Goal: Complete application form

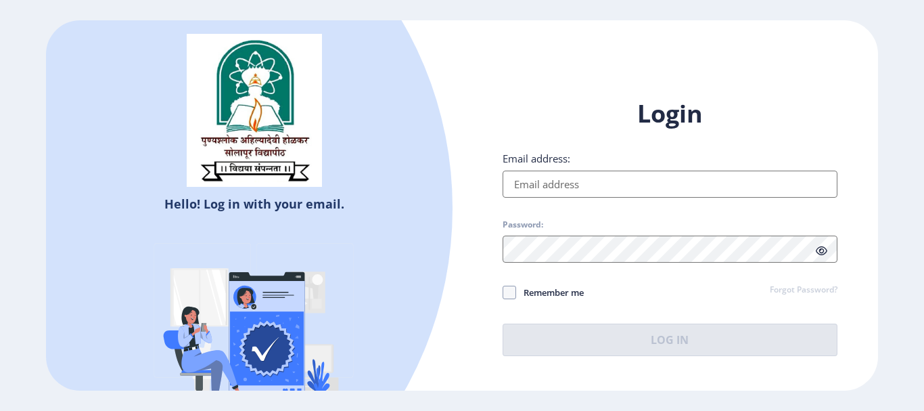
click at [544, 202] on div "Login Email address: Password: Remember me Forgot Password? Log In" at bounding box center [670, 226] width 335 height 258
click at [542, 186] on input "Email address:" at bounding box center [670, 184] width 335 height 27
type input "[EMAIL_ADDRESS][DOMAIN_NAME]"
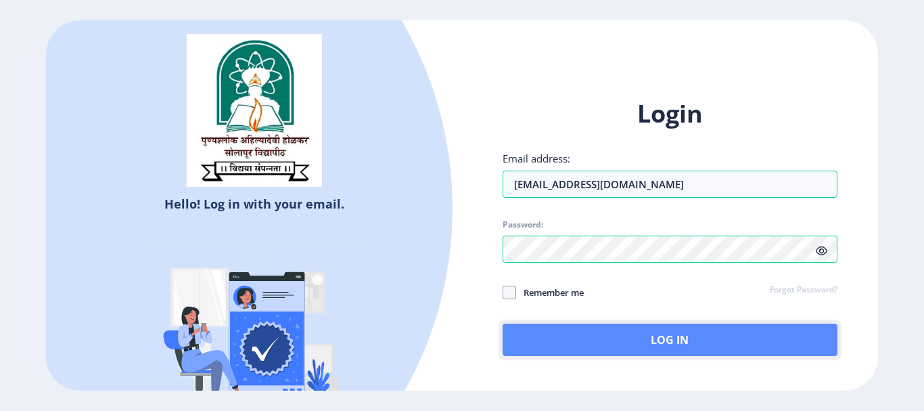
click at [659, 347] on button "Log In" at bounding box center [670, 339] width 335 height 32
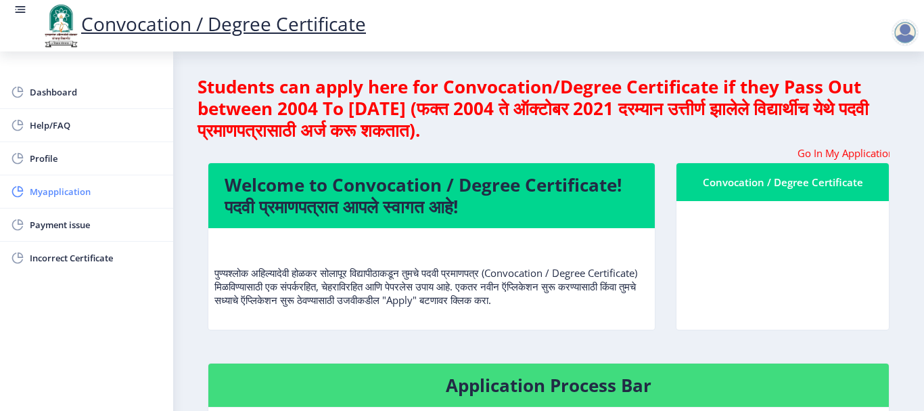
click at [43, 190] on span "Myapplication" at bounding box center [96, 191] width 133 height 16
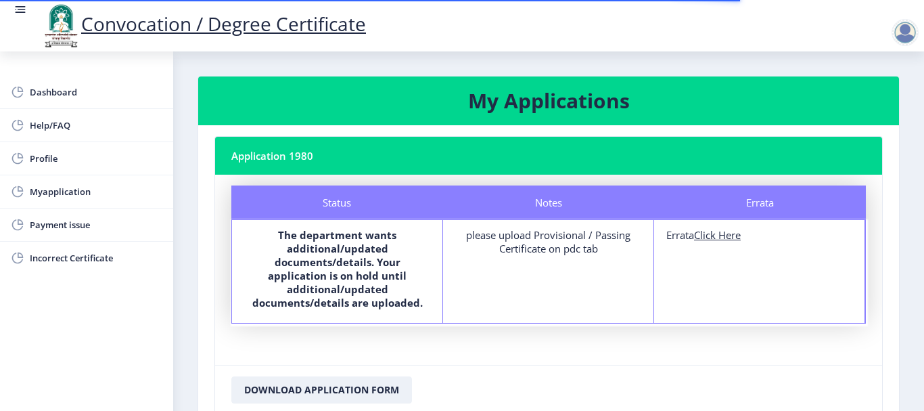
click at [741, 238] on u "Click Here" at bounding box center [717, 235] width 47 height 14
select select
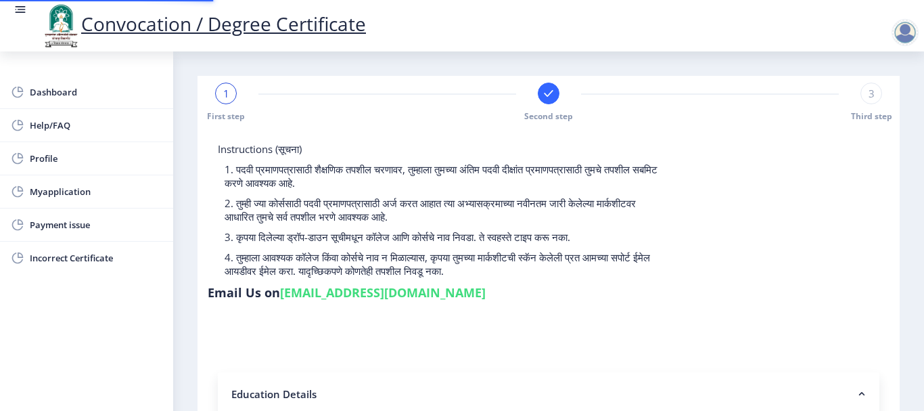
type input "2012032500020393"
select select "Regular"
select select "2015"
select select "March"
select select "SECOND CLASS"
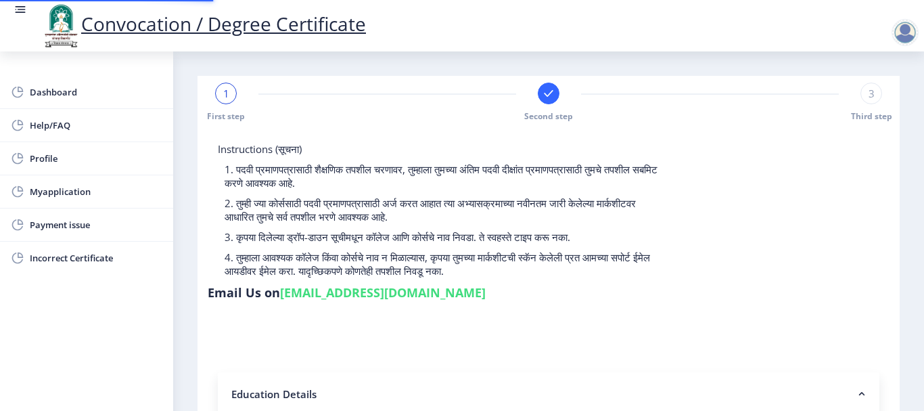
type input "557805"
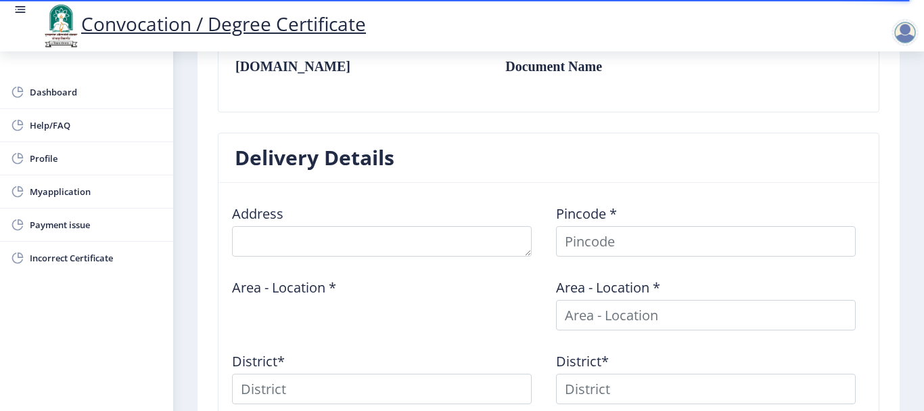
scroll to position [540, 0]
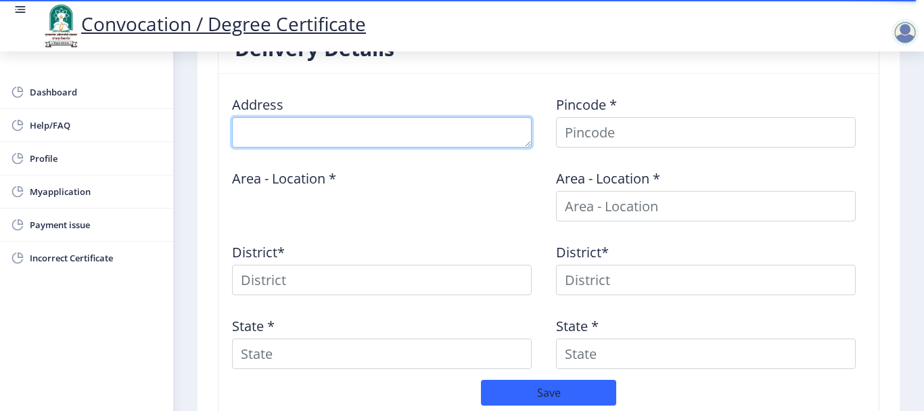
click at [292, 125] on textarea at bounding box center [382, 132] width 300 height 30
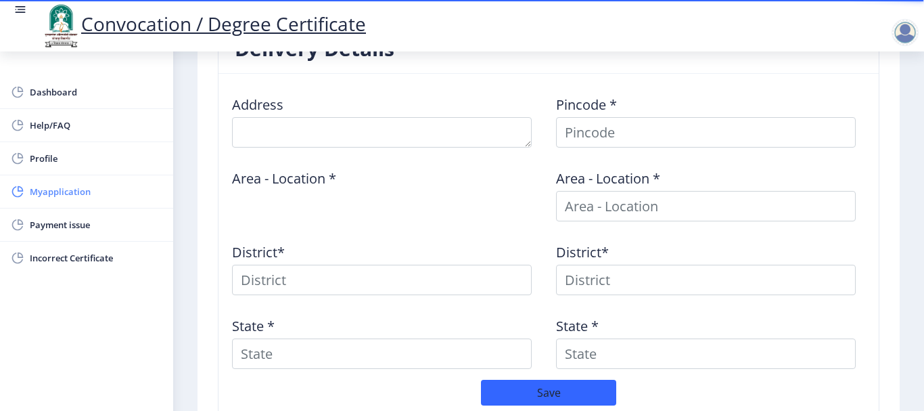
click at [54, 191] on span "Myapplication" at bounding box center [96, 191] width 133 height 16
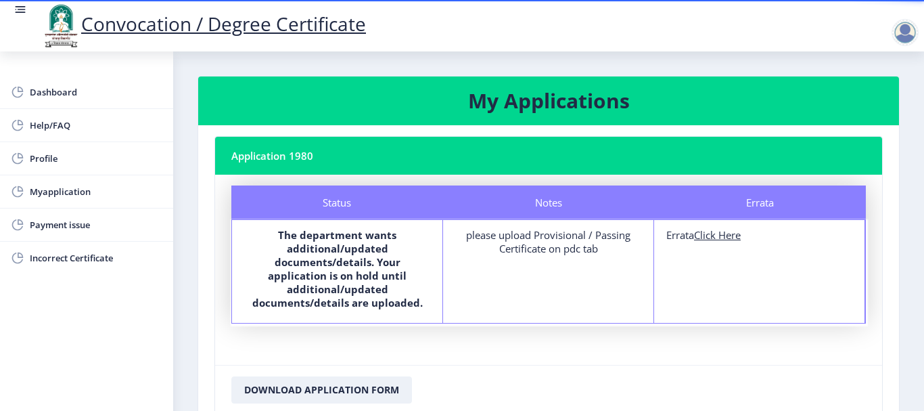
drag, startPoint x: 469, startPoint y: 234, endPoint x: 610, endPoint y: 257, distance: 143.3
click at [610, 257] on div "Notes please upload Provisional / Passing Certificate on pdc tab" at bounding box center [548, 271] width 211 height 103
click at [574, 256] on div "Notes please upload Provisional / Passing Certificate on pdc tab" at bounding box center [548, 271] width 211 height 103
click at [570, 246] on div "please upload Provisional / Passing Certificate on pdc tab" at bounding box center [548, 241] width 186 height 27
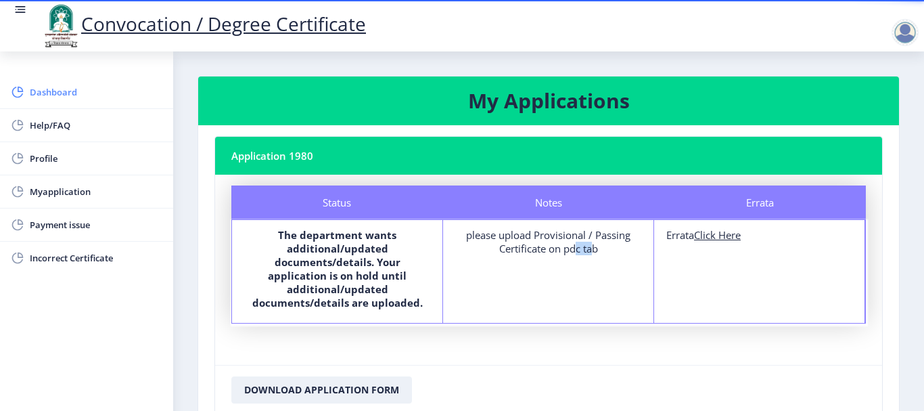
click at [50, 104] on link "Dashboard" at bounding box center [86, 92] width 173 height 32
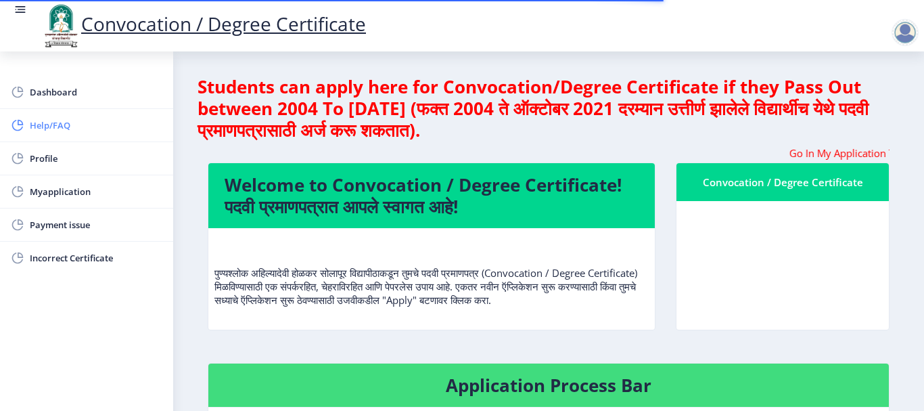
click at [48, 136] on link "Help/FAQ" at bounding box center [86, 125] width 173 height 32
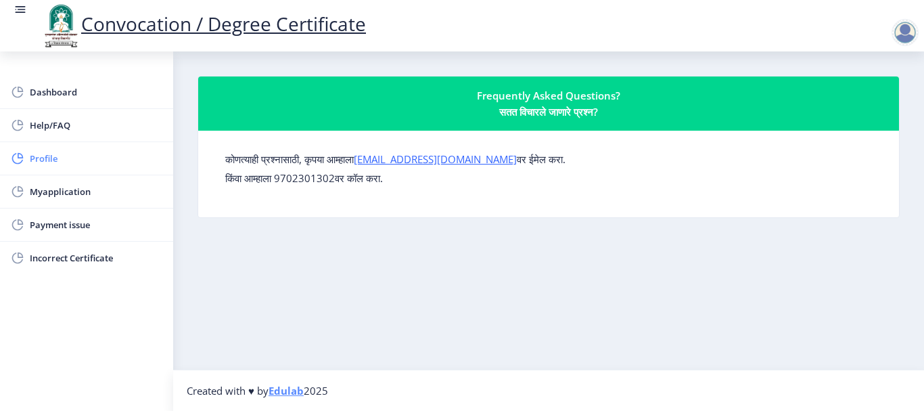
click at [43, 152] on span "Profile" at bounding box center [96, 158] width 133 height 16
select select "[DEMOGRAPHIC_DATA]"
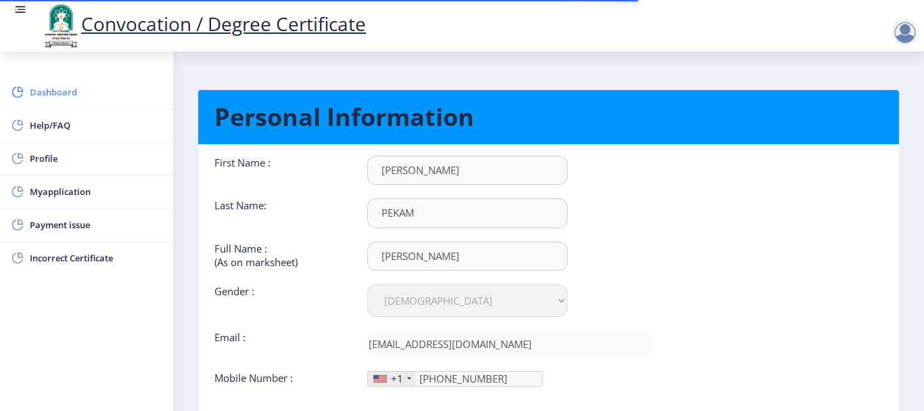
click at [49, 95] on span "Dashboard" at bounding box center [96, 92] width 133 height 16
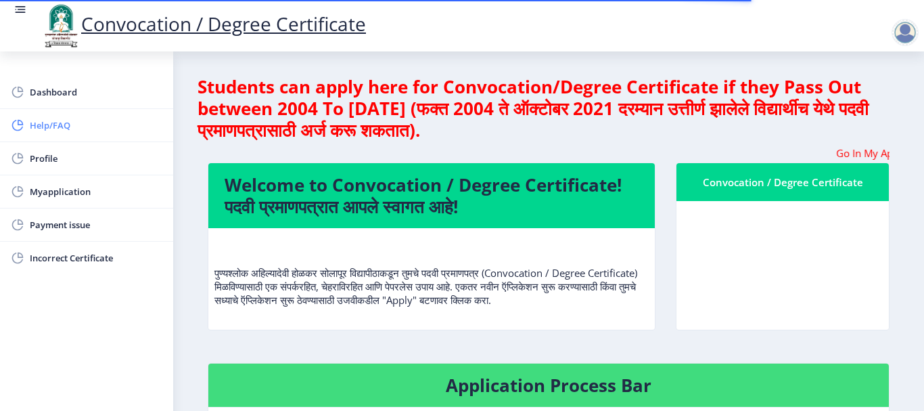
click at [49, 116] on link "Help/FAQ" at bounding box center [86, 125] width 173 height 32
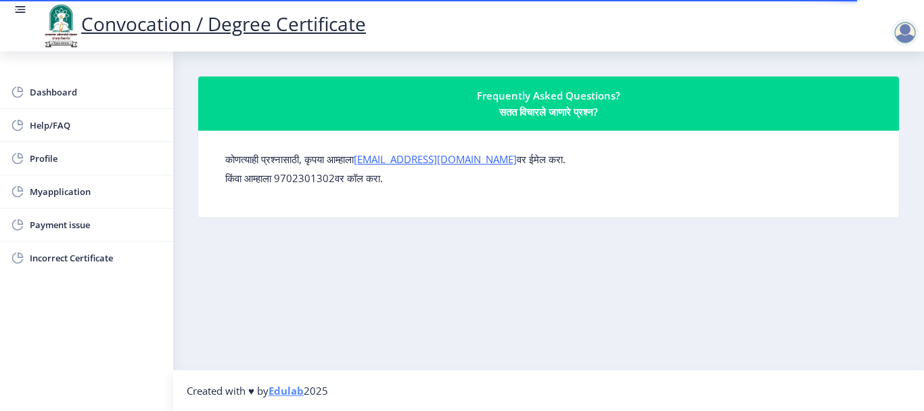
click at [297, 183] on p "किंवा आम्हाला 9702301302वर कॉल करा." at bounding box center [548, 178] width 647 height 14
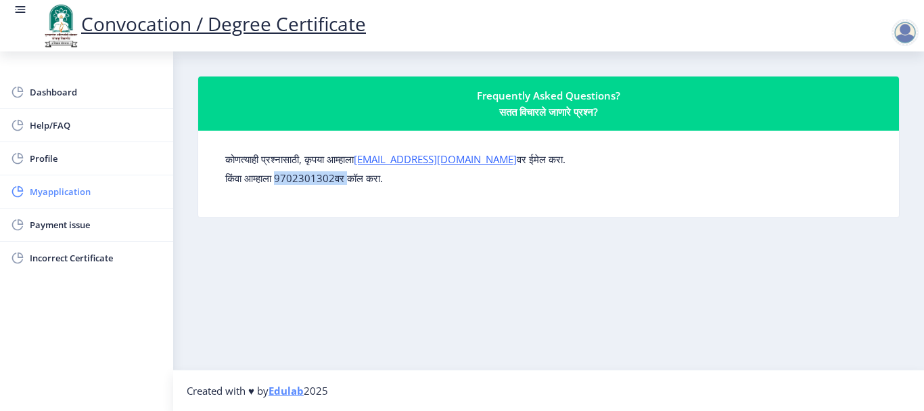
click at [38, 190] on span "Myapplication" at bounding box center [96, 191] width 133 height 16
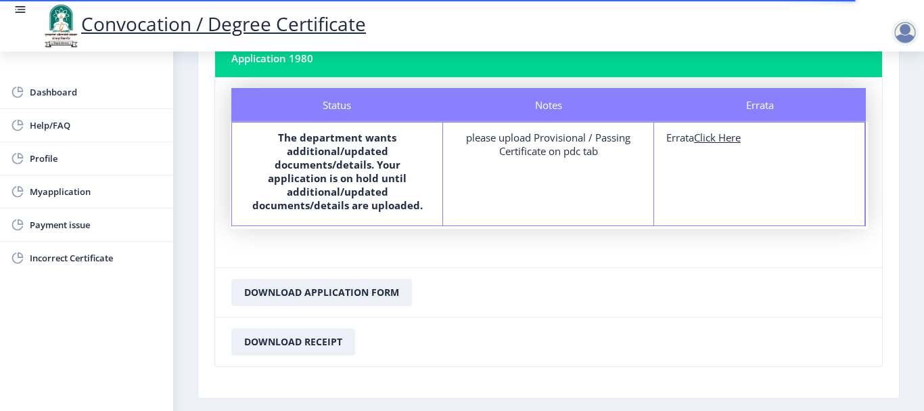
scroll to position [74, 0]
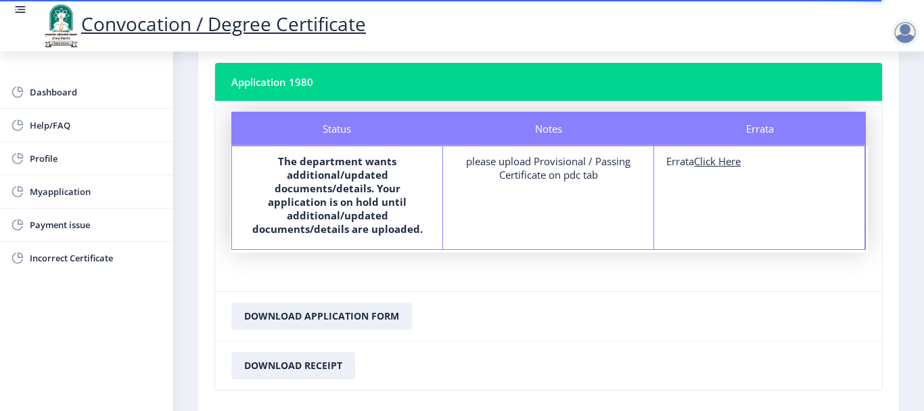
click at [550, 171] on div "please upload Provisional / Passing Certificate on pdc tab" at bounding box center [548, 167] width 186 height 27
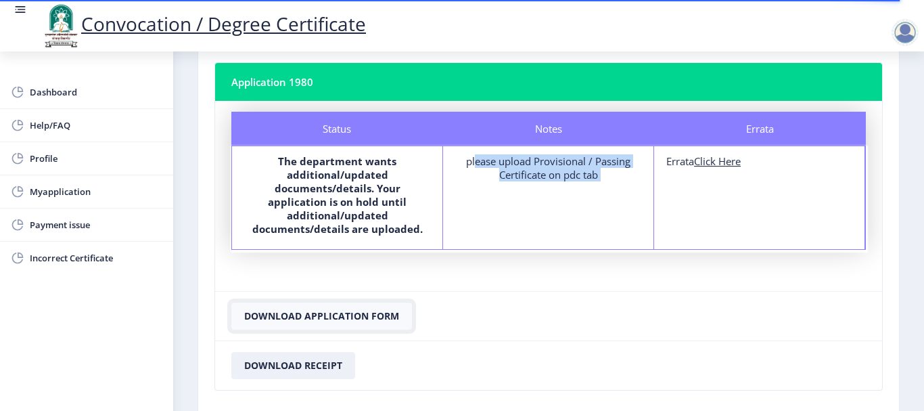
click at [304, 302] on button "Download Application Form" at bounding box center [321, 315] width 181 height 27
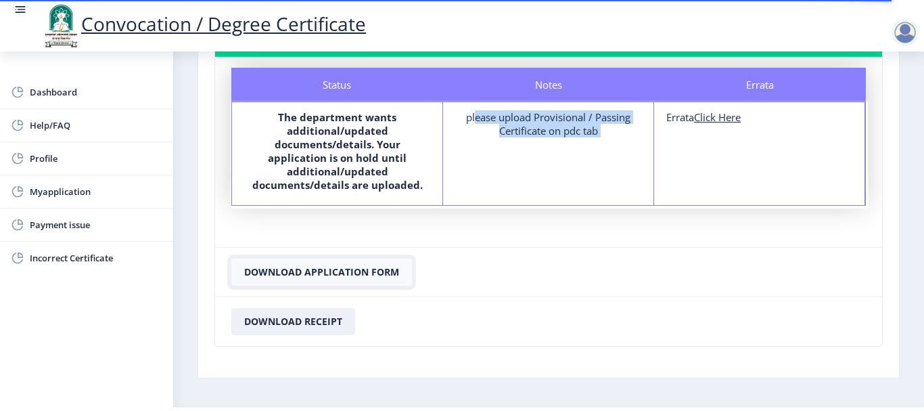
scroll to position [141, 0]
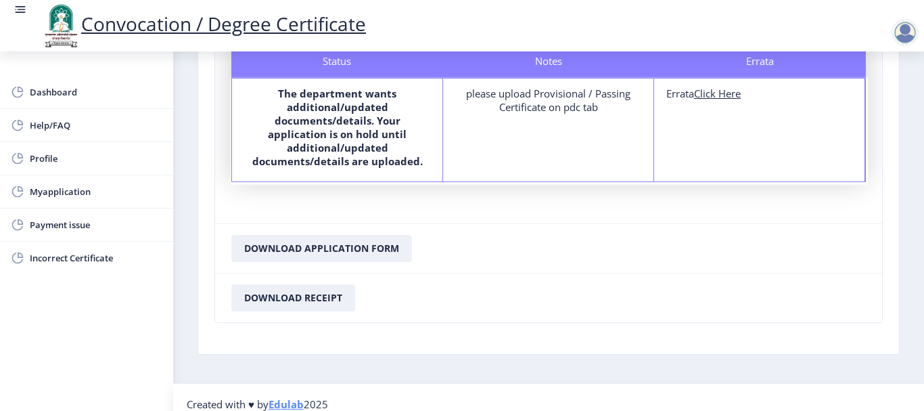
click at [725, 84] on div "Errata Errata Click Here" at bounding box center [759, 129] width 211 height 103
click at [725, 85] on div "Errata Errata Click Here" at bounding box center [759, 129] width 211 height 103
click at [722, 90] on u "Click Here" at bounding box center [717, 94] width 47 height 14
select select
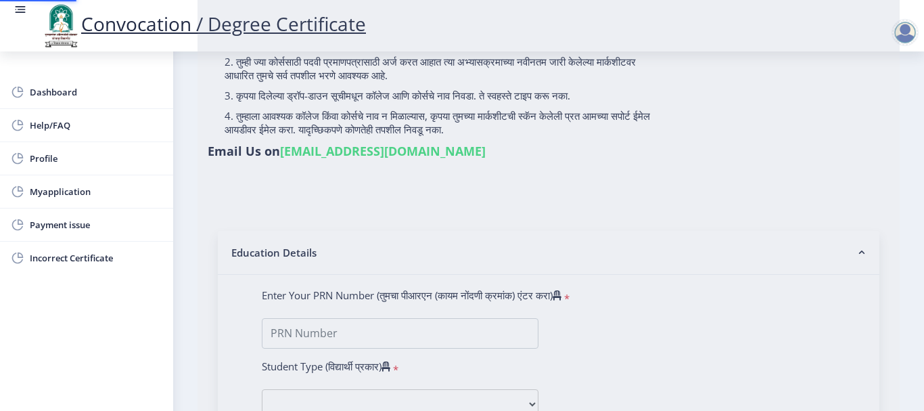
type input "[PERSON_NAME]"
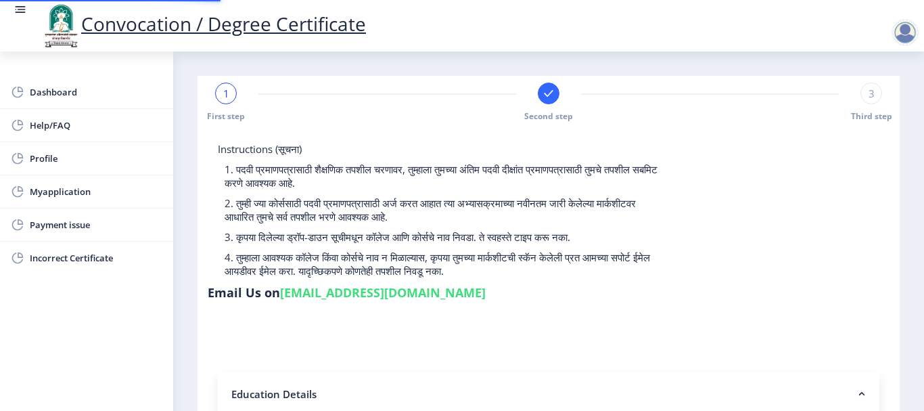
type input "2012032500020393"
select select "Regular"
select select "2015"
select select "March"
select select "SECOND CLASS"
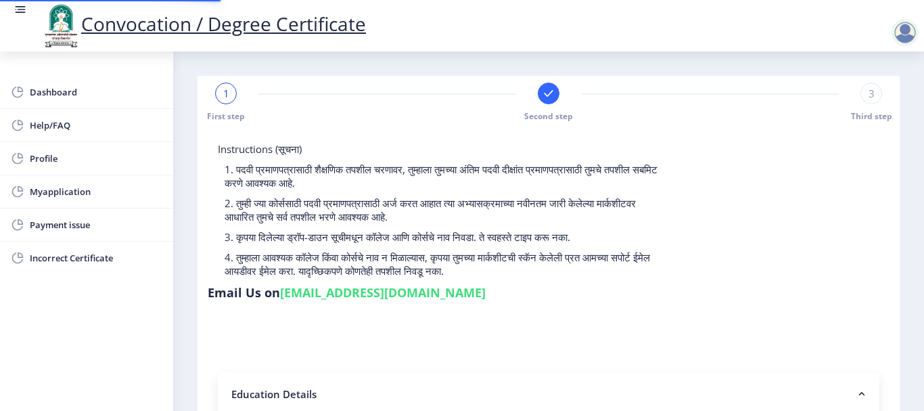
type input "557805"
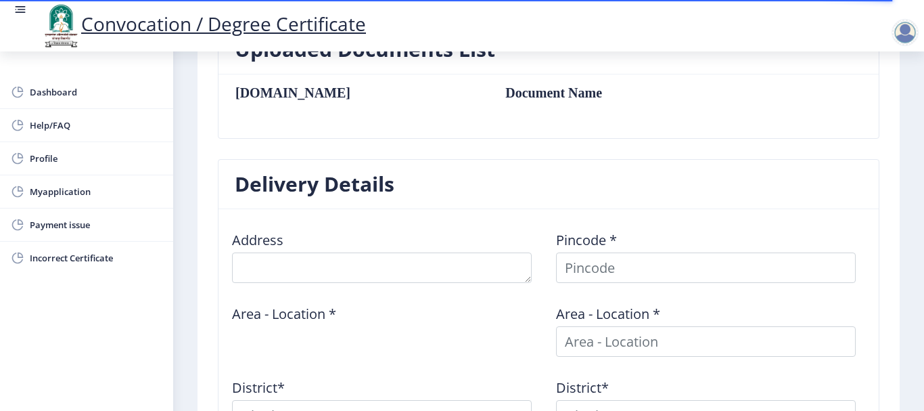
scroll to position [337, 0]
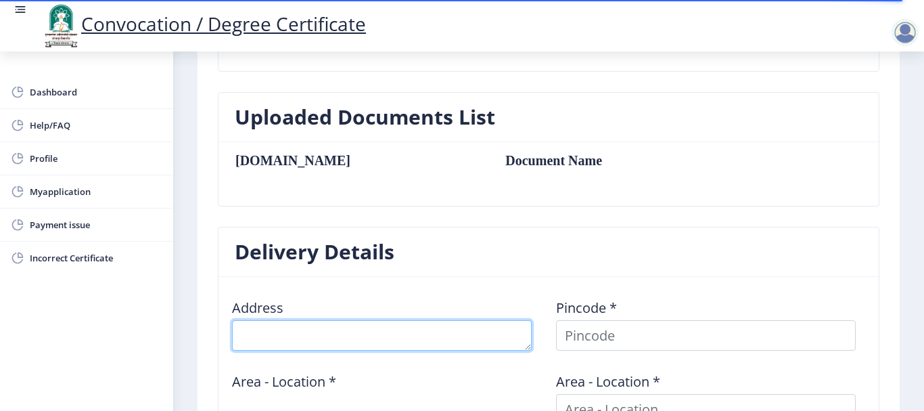
click at [306, 329] on textarea at bounding box center [382, 335] width 300 height 30
type textarea "h"
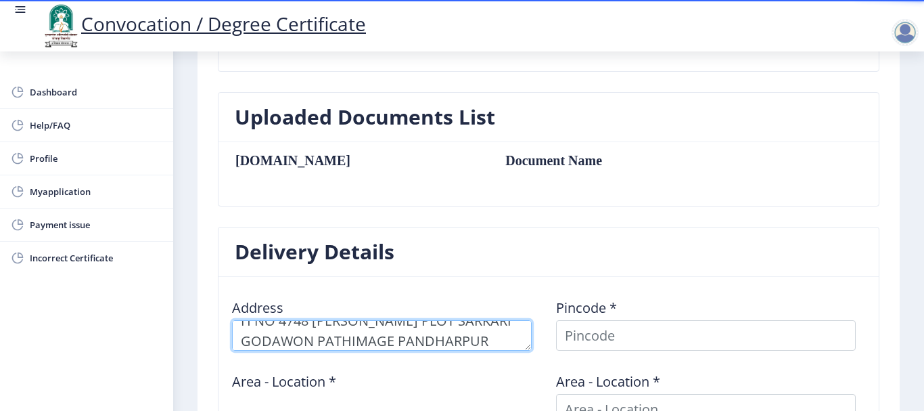
type textarea "H NO 4748 [PERSON_NAME] PLOT SARKARI GODAWON PATHIMAGE PANDHARPUR"
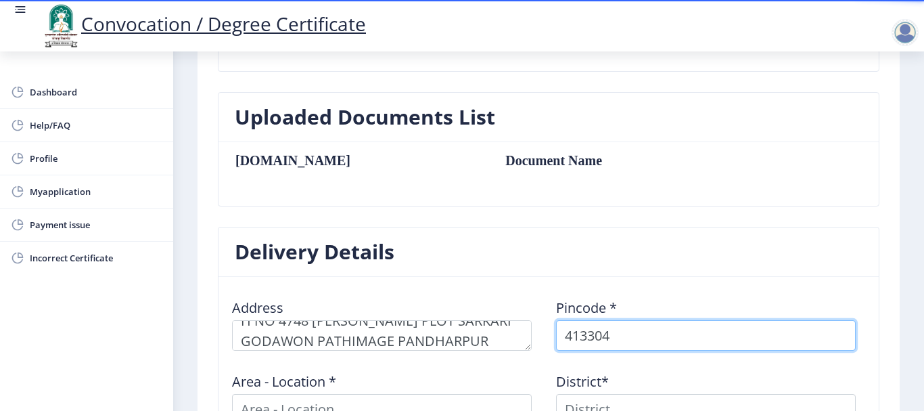
type input "413304"
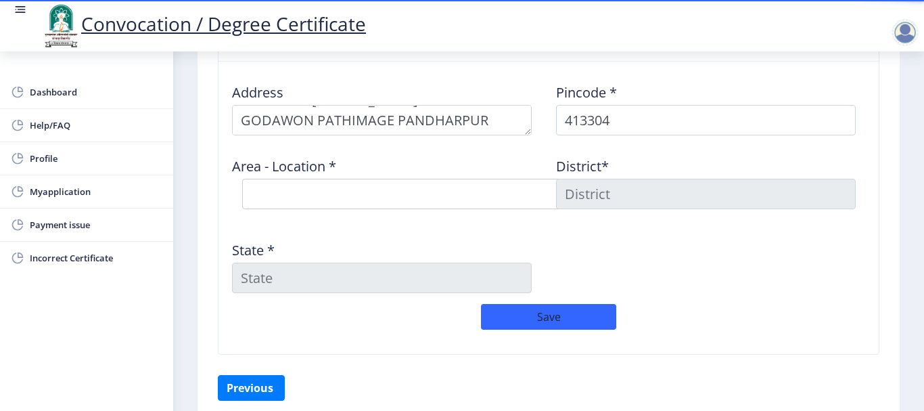
scroll to position [554, 0]
click at [376, 196] on select "Select Area Location Adhiv [PERSON_NAME] B.O Anawali B.O Babhulgaon B.O Bhandis…" at bounding box center [445, 192] width 406 height 30
select select "20: Object"
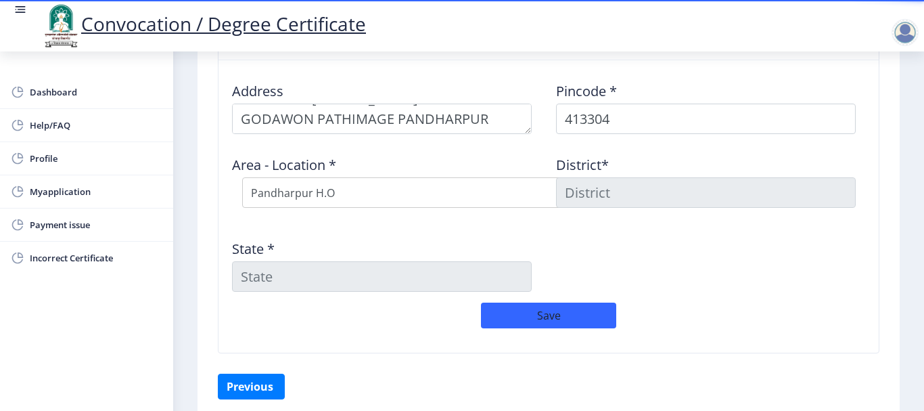
click at [242, 177] on select "Select Area Location Adhiv [PERSON_NAME] B.O Anawali B.O Babhulgaon B.O Bhandis…" at bounding box center [445, 192] width 406 height 30
type input "SOLAPUR"
type input "[GEOGRAPHIC_DATA]"
click at [417, 240] on div "State * [GEOGRAPHIC_DATA]" at bounding box center [387, 260] width 324 height 63
click at [554, 307] on button "Save" at bounding box center [548, 315] width 135 height 26
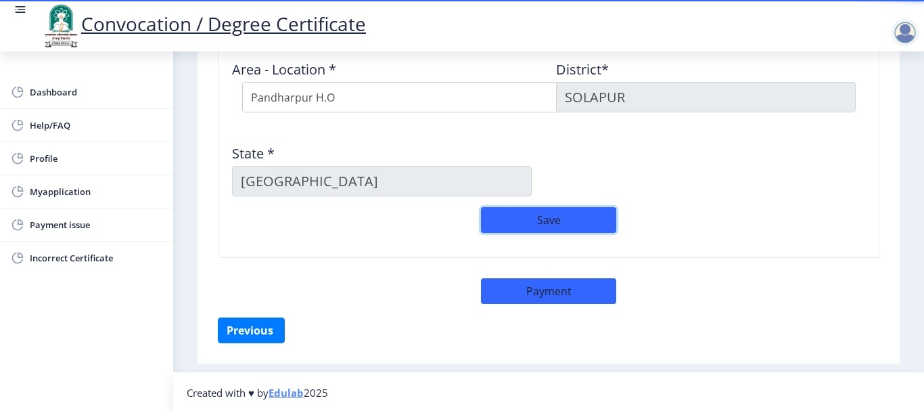
scroll to position [651, 0]
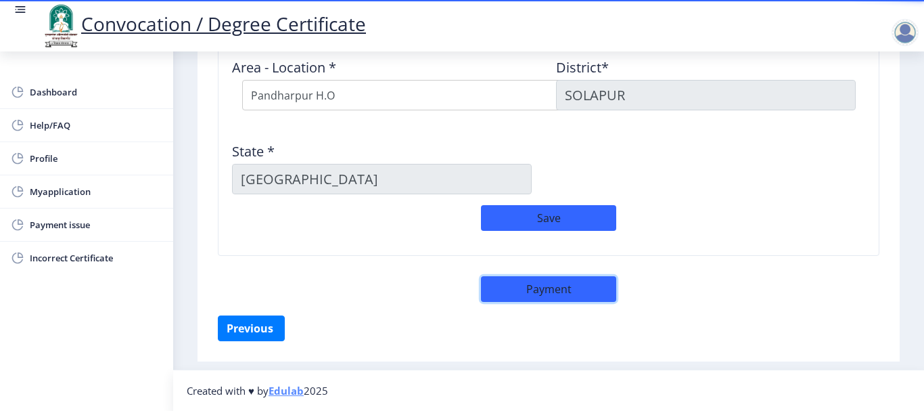
click at [522, 279] on button "Payment" at bounding box center [548, 289] width 135 height 26
click at [551, 294] on button "Payment" at bounding box center [548, 289] width 135 height 26
click at [74, 259] on span "Incorrect Certificate" at bounding box center [96, 258] width 133 height 16
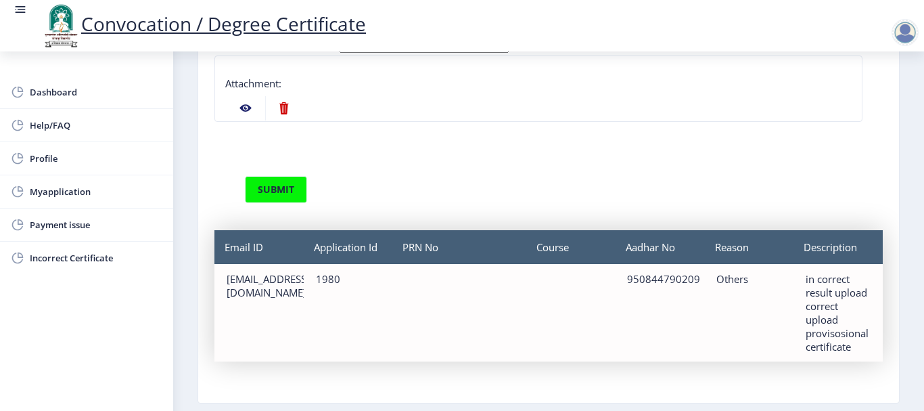
scroll to position [131, 0]
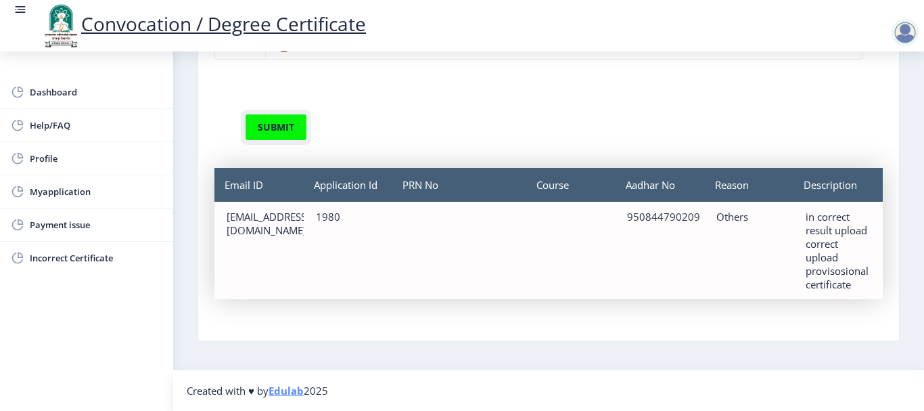
click at [276, 127] on button "submit" at bounding box center [276, 127] width 62 height 27
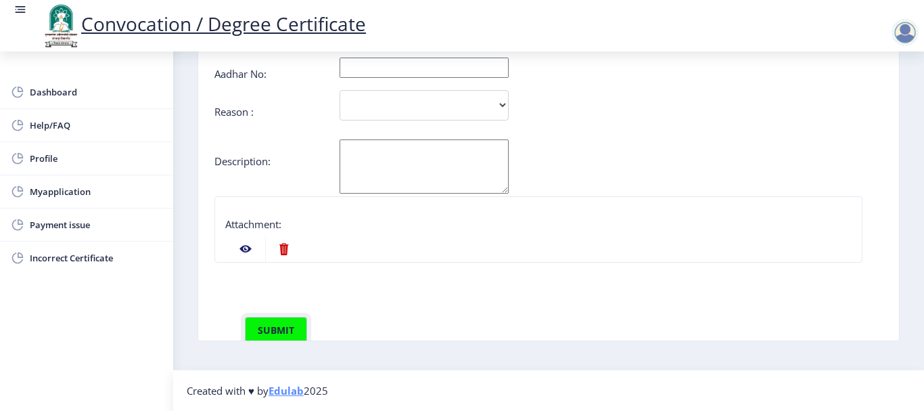
scroll to position [182, 0]
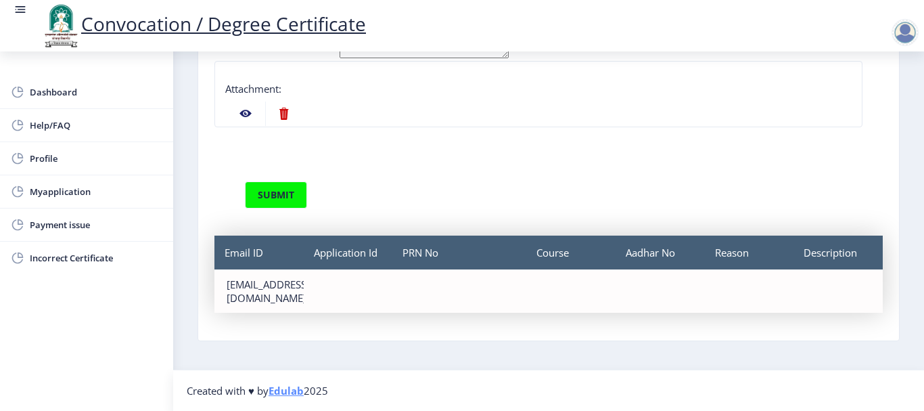
click at [276, 281] on div "[EMAIL_ADDRESS][DOMAIN_NAME]" at bounding box center [259, 290] width 65 height 27
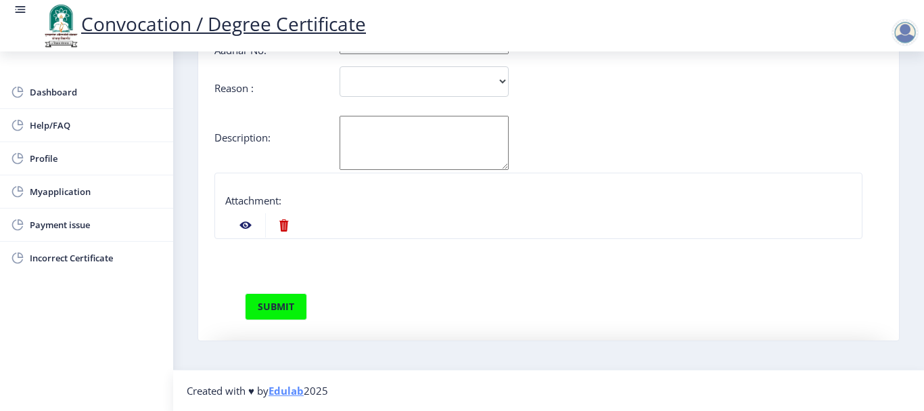
scroll to position [0, 0]
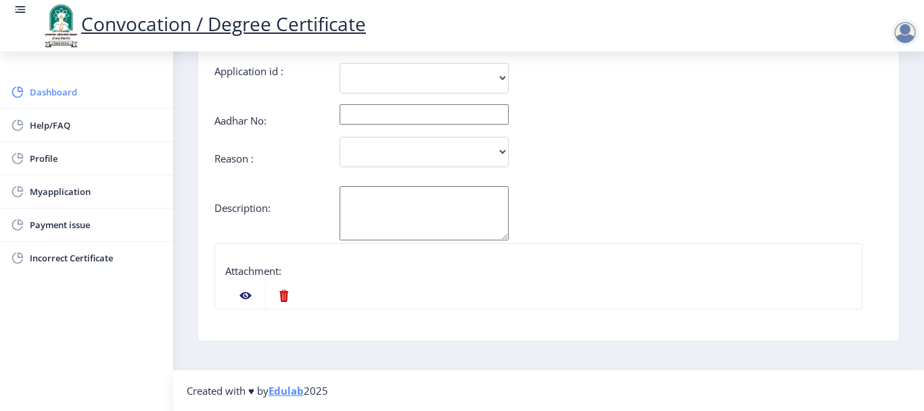
click at [28, 93] on link "Dashboard" at bounding box center [86, 92] width 173 height 32
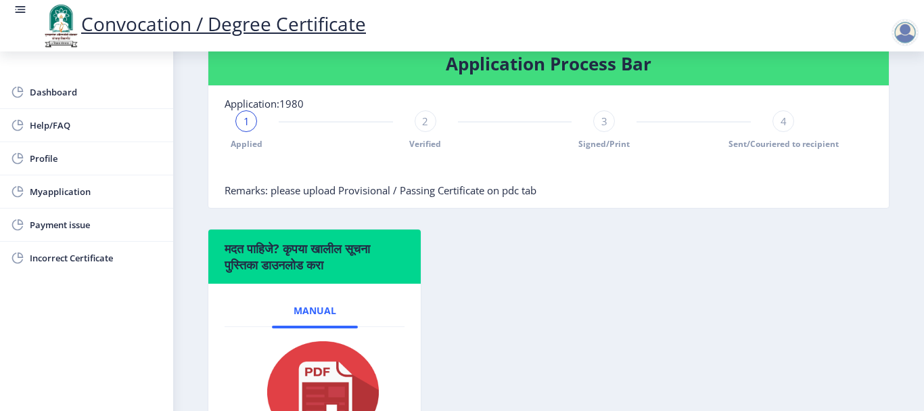
scroll to position [313, 0]
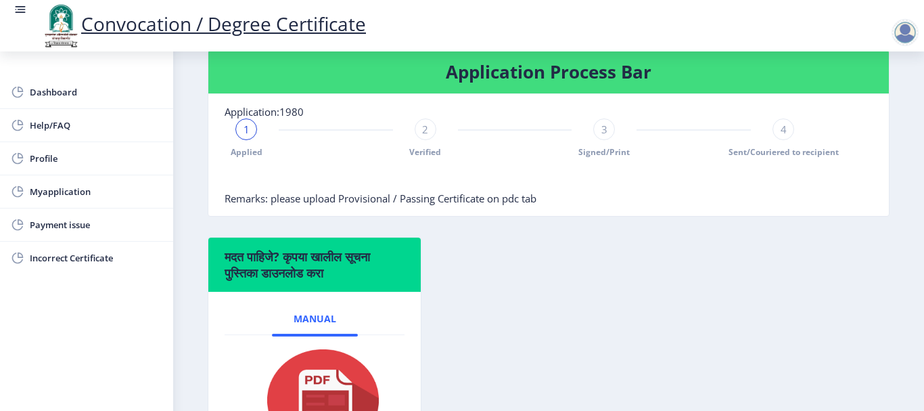
click at [418, 129] on div "2" at bounding box center [426, 129] width 22 height 22
click at [597, 148] on span "Signed/Print" at bounding box center [604, 152] width 51 height 12
click at [766, 154] on span "Sent/Couriered to recipient" at bounding box center [784, 152] width 110 height 12
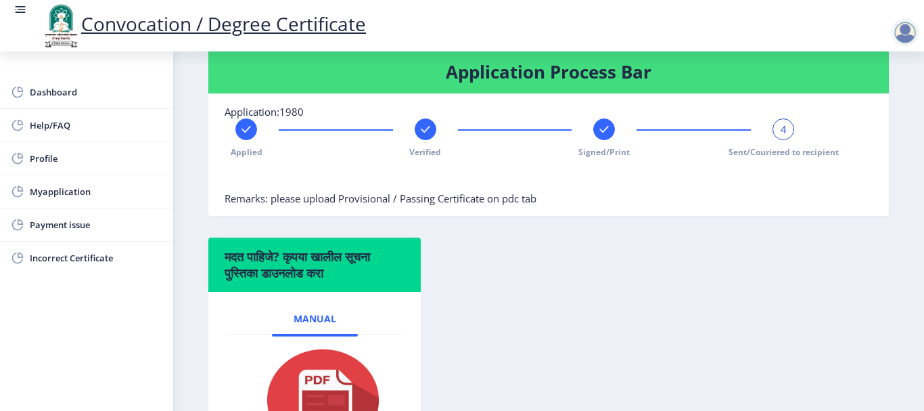
click at [766, 154] on span "Sent/Couriered to recipient" at bounding box center [784, 152] width 110 height 12
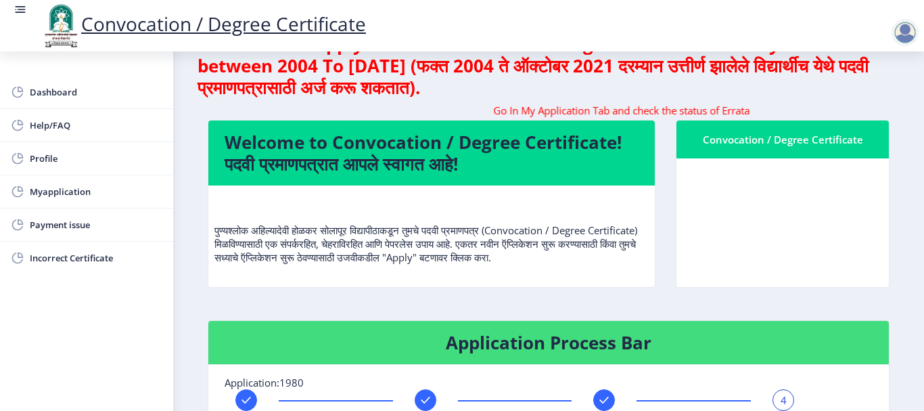
scroll to position [0, 0]
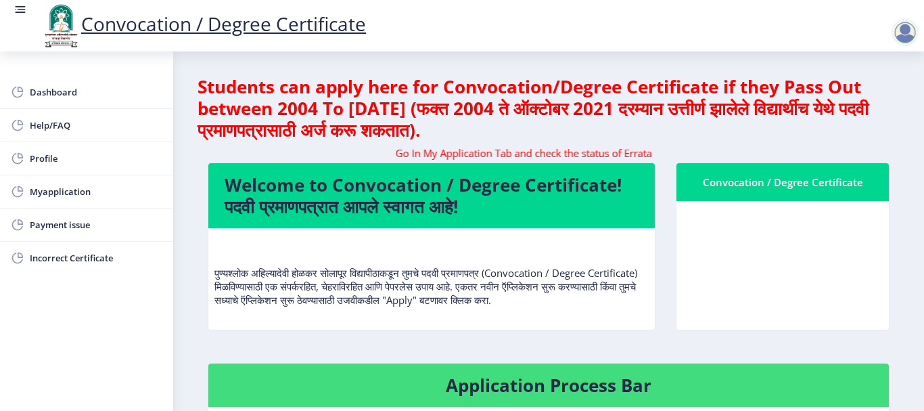
click at [748, 188] on div "Convocation / Degree Certificate" at bounding box center [783, 182] width 180 height 16
click at [336, 222] on nb-card-header "Welcome to Convocation / Degree Certificate! पदवी प्रमाणपत्रात आपले स्वागत आहे!" at bounding box center [431, 195] width 447 height 65
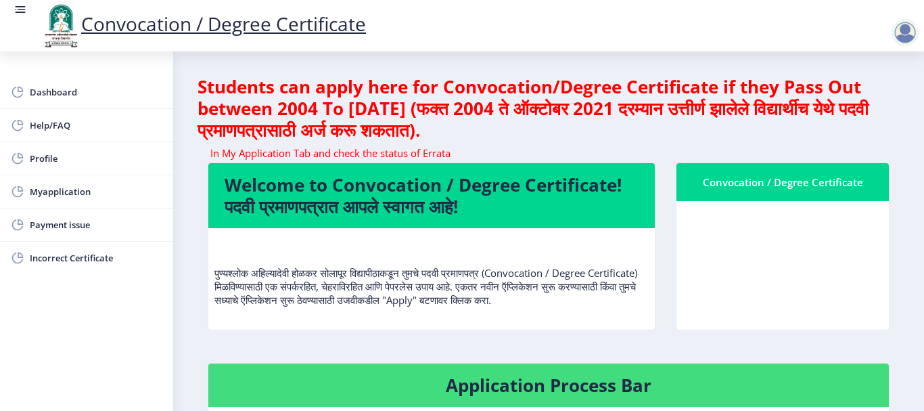
click at [516, 153] on marquee "Go In My Application Tab and check the status of Errata" at bounding box center [549, 153] width 682 height 14
click at [455, 160] on div "Go In My Application Tab and check the status of Errata" at bounding box center [549, 154] width 682 height 16
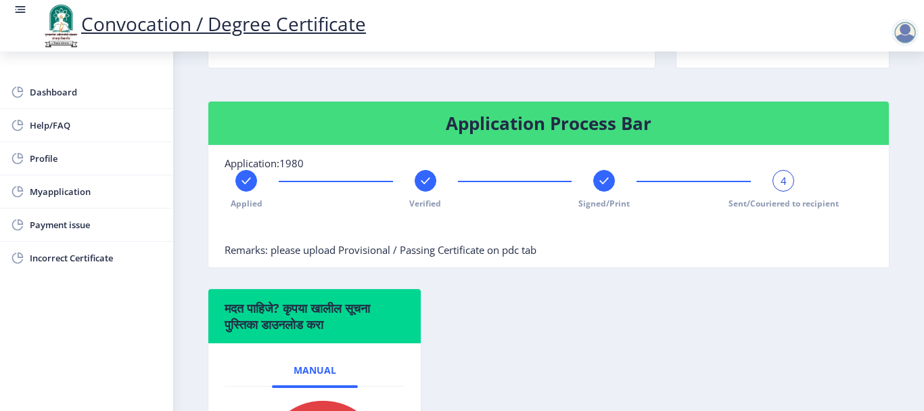
scroll to position [246, 0]
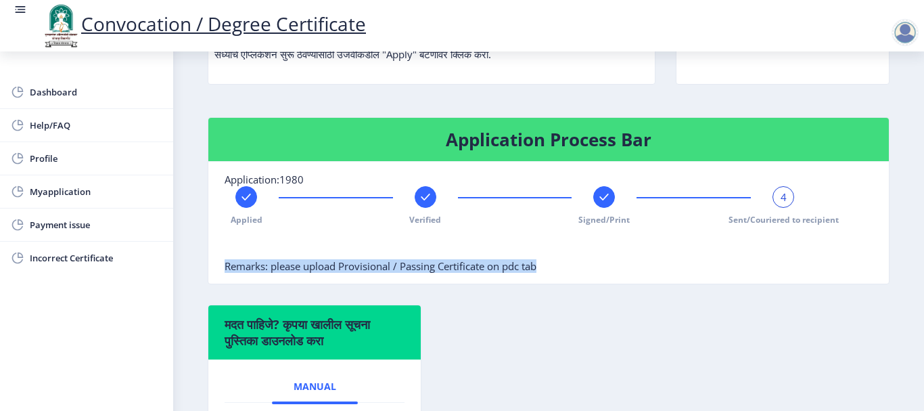
drag, startPoint x: 727, startPoint y: 228, endPoint x: 875, endPoint y: 223, distance: 148.3
click at [875, 223] on nb-card-body "Application:1980 Applied Verified Signed/Print 4 Sent/Couriered to recipient Re…" at bounding box center [548, 223] width 681 height 122
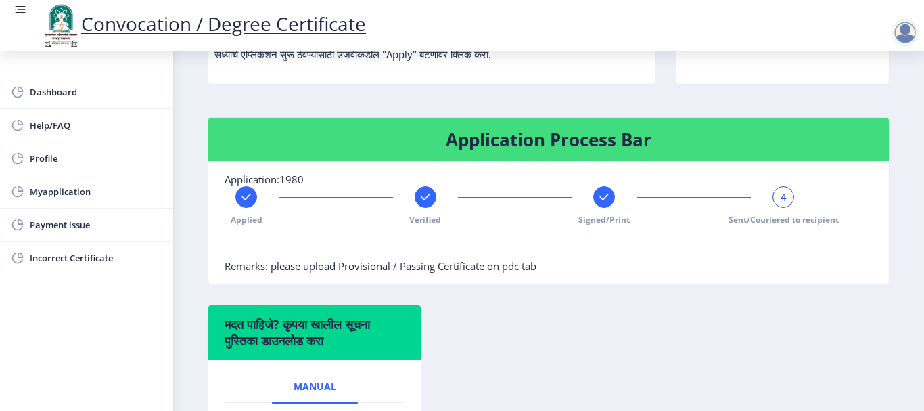
click at [798, 219] on span "Sent/Couriered to recipient" at bounding box center [784, 220] width 110 height 12
click at [606, 220] on span "Signed/Print" at bounding box center [604, 220] width 51 height 12
click at [761, 221] on span "Sent/Couriered to recipient" at bounding box center [784, 220] width 110 height 12
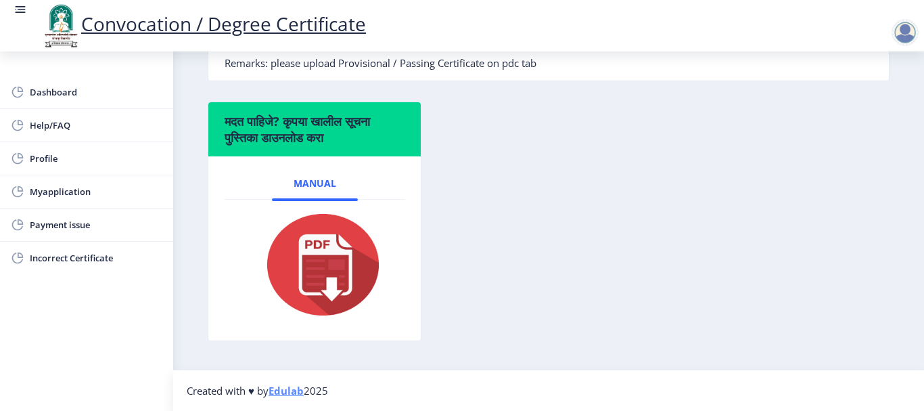
click at [323, 291] on img at bounding box center [314, 264] width 135 height 108
click at [41, 196] on span "Myapplication" at bounding box center [96, 191] width 133 height 16
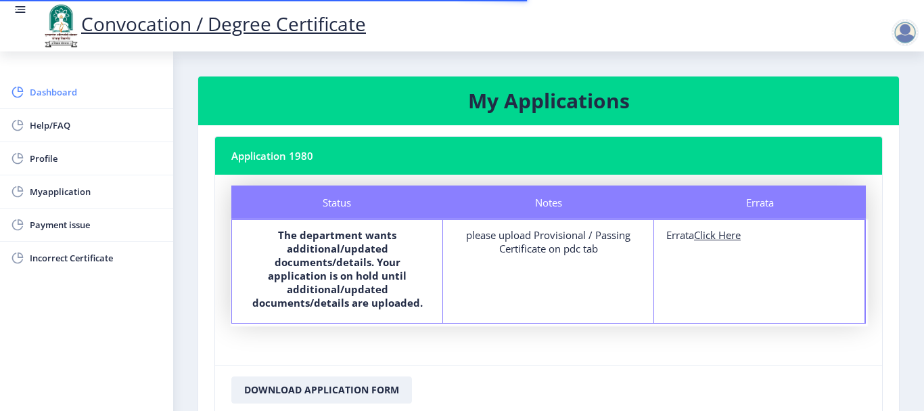
click at [66, 85] on span "Dashboard" at bounding box center [96, 92] width 133 height 16
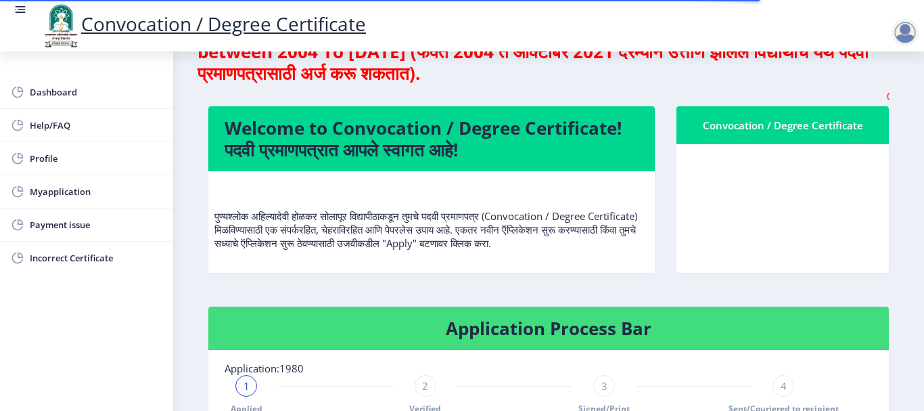
scroll to position [271, 0]
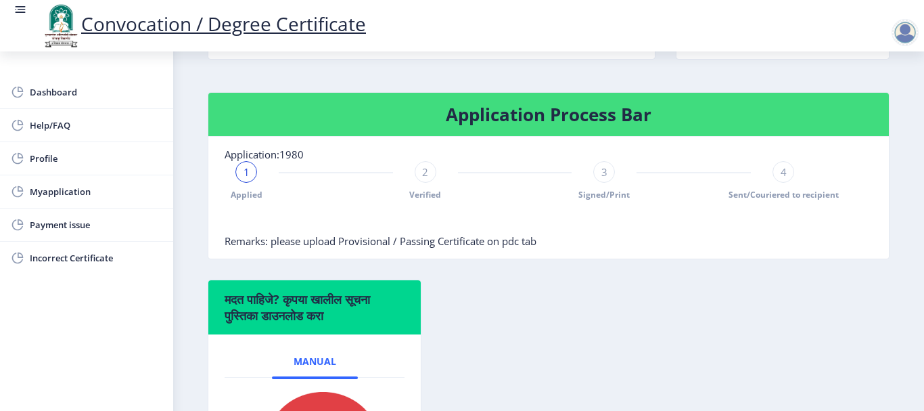
click at [526, 196] on div "1 Applied 2 Verified 3 Signed/Print 4 Sent/Couriered to recipient" at bounding box center [515, 180] width 581 height 39
click at [428, 235] on span "Remarks: please upload Provisional / Passing Certificate on pdc tab" at bounding box center [381, 241] width 312 height 14
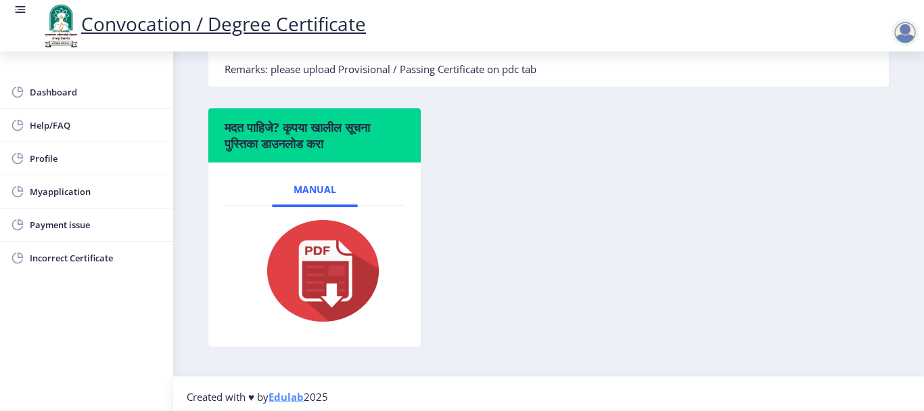
scroll to position [449, 0]
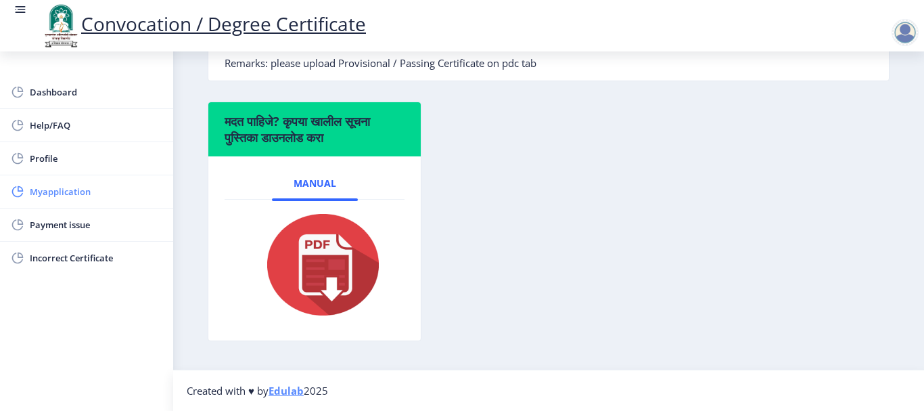
click at [74, 204] on link "Myapplication" at bounding box center [86, 191] width 173 height 32
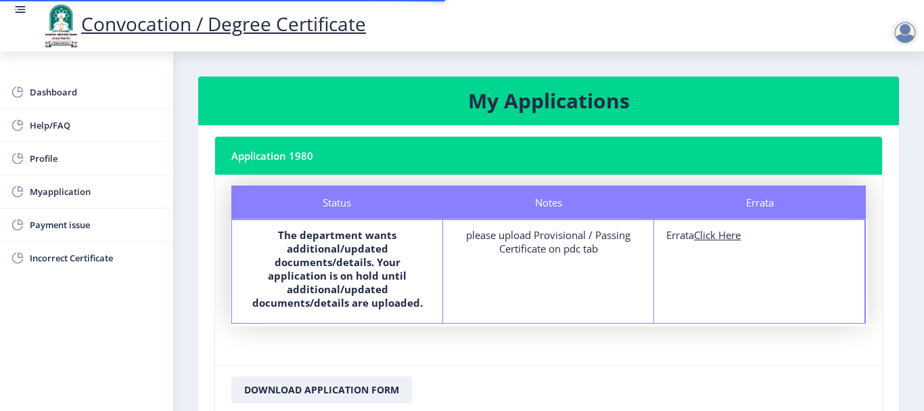
click at [736, 236] on u "Click Here" at bounding box center [717, 235] width 47 height 14
select select
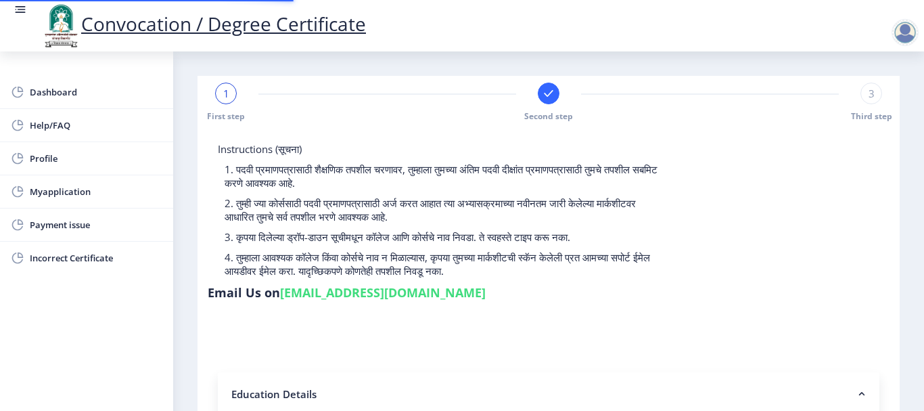
type input "2012032500020393"
select select "Regular"
select select "2015"
select select "March"
select select "SECOND CLASS"
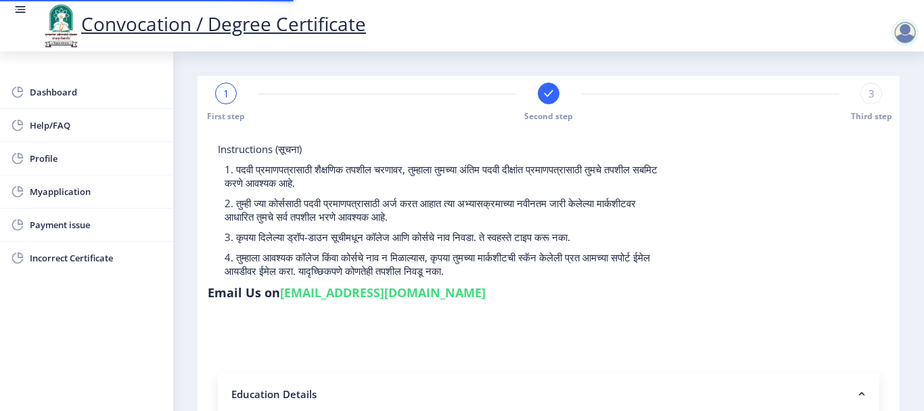
type input "557805"
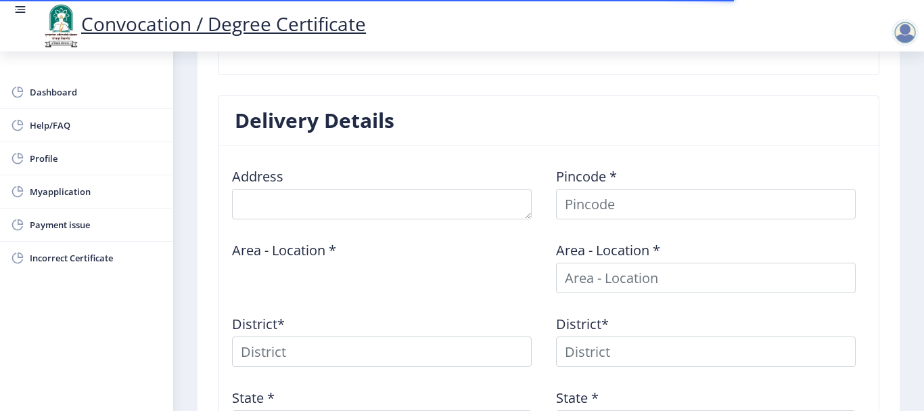
scroll to position [474, 0]
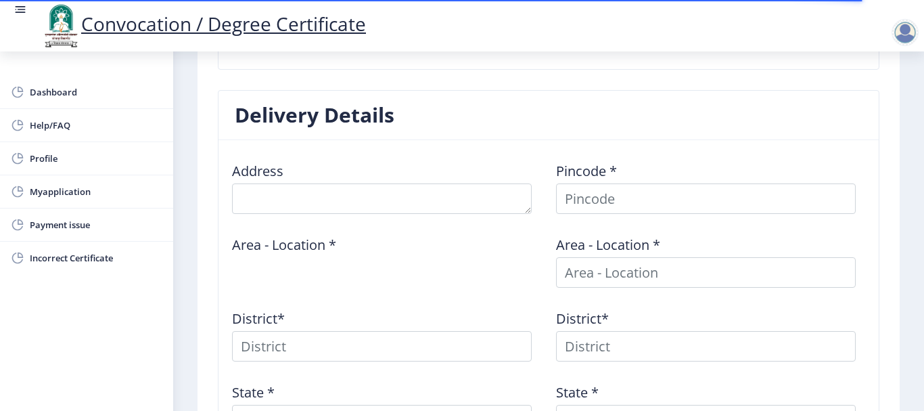
click at [908, 30] on div at bounding box center [905, 32] width 27 height 27
click at [649, 108] on nb-card-header "Delivery Details" at bounding box center [549, 115] width 660 height 49
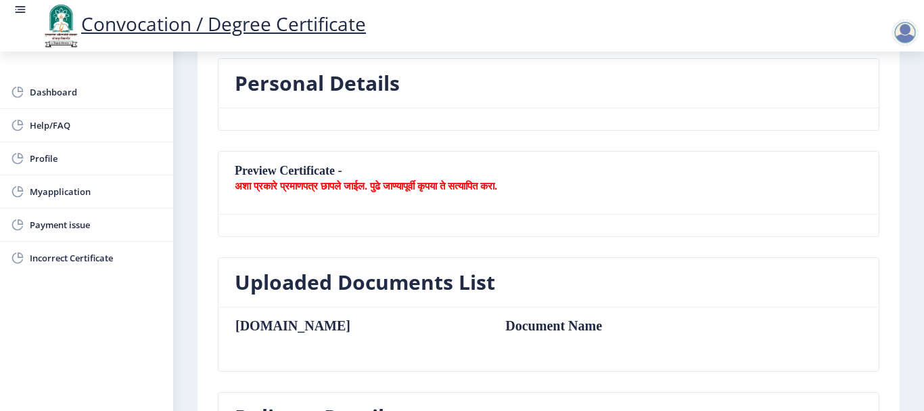
scroll to position [0, 0]
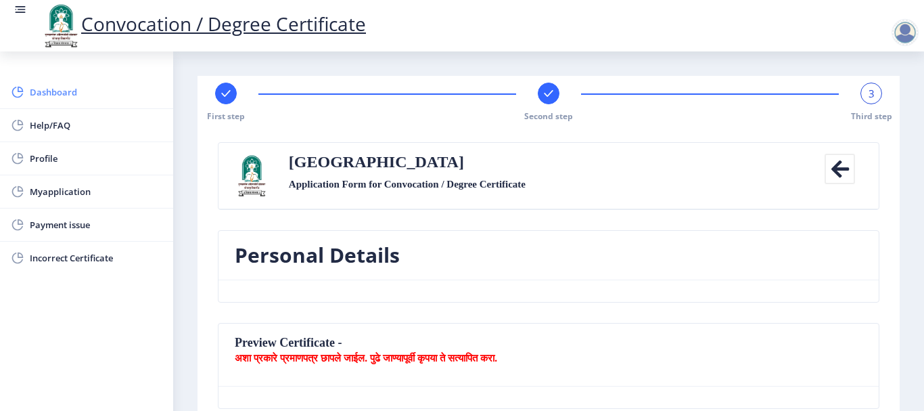
click at [53, 97] on span "Dashboard" at bounding box center [96, 92] width 133 height 16
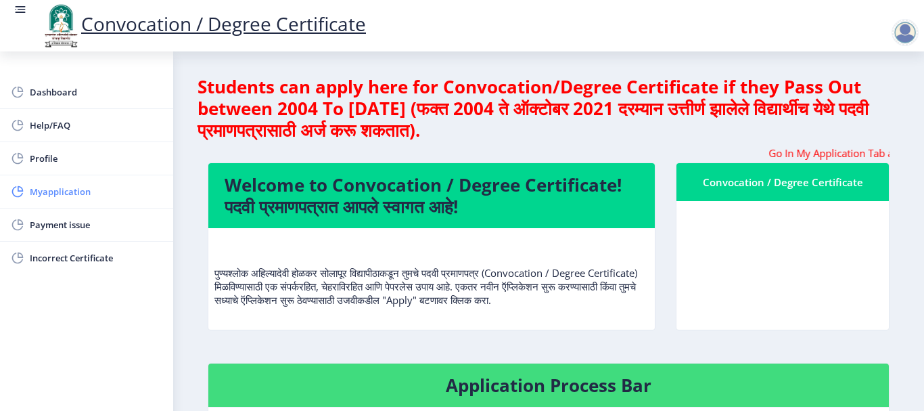
click at [64, 200] on link "Myapplication" at bounding box center [86, 191] width 173 height 32
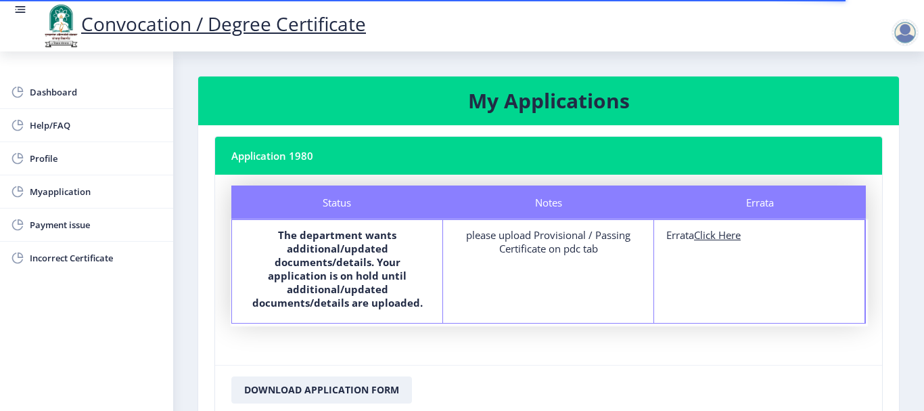
drag, startPoint x: 466, startPoint y: 235, endPoint x: 605, endPoint y: 245, distance: 139.0
click at [605, 245] on div "please upload Provisional / Passing Certificate on pdc tab" at bounding box center [548, 241] width 186 height 27
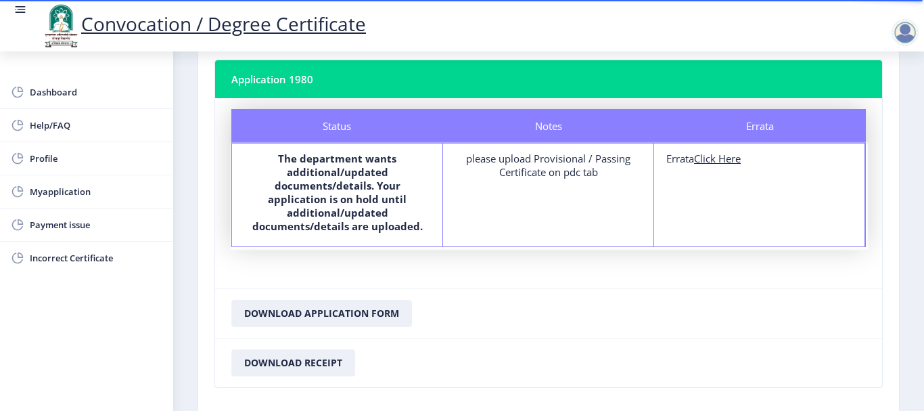
scroll to position [74, 0]
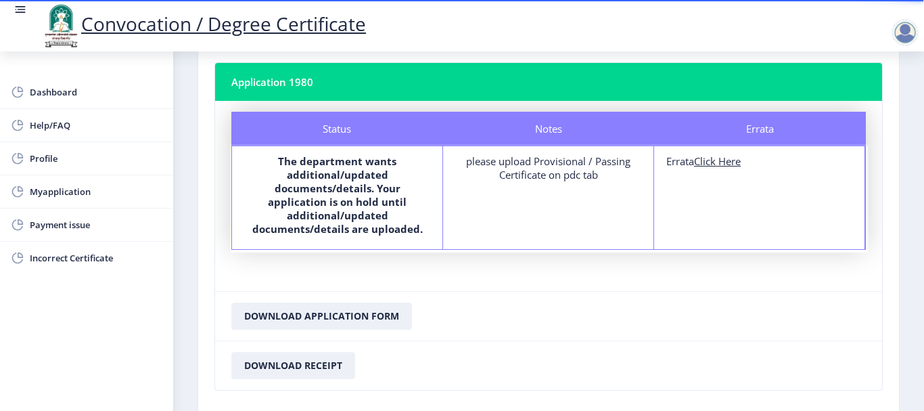
click at [497, 201] on div "Notes please upload Provisional / Passing Certificate on pdc tab" at bounding box center [548, 197] width 211 height 103
click at [71, 260] on span "Incorrect Certificate" at bounding box center [96, 258] width 133 height 16
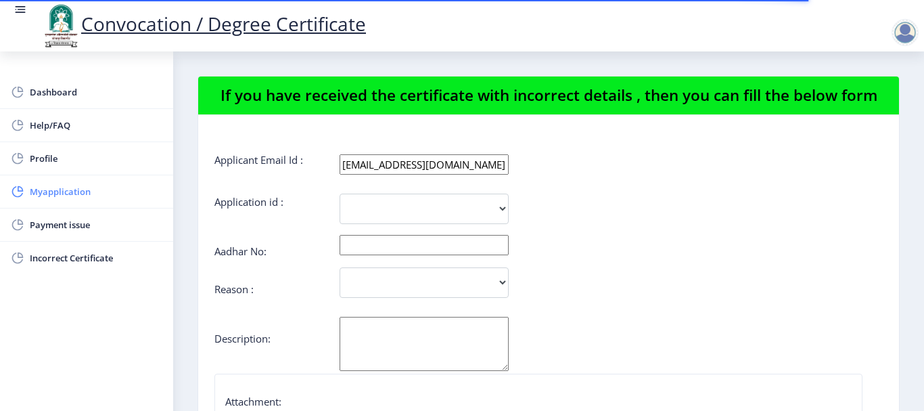
click at [65, 194] on span "Myapplication" at bounding box center [96, 191] width 133 height 16
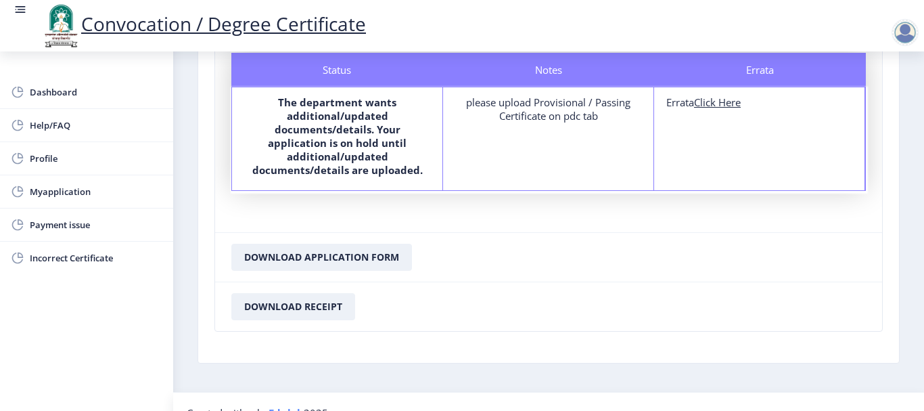
scroll to position [141, 0]
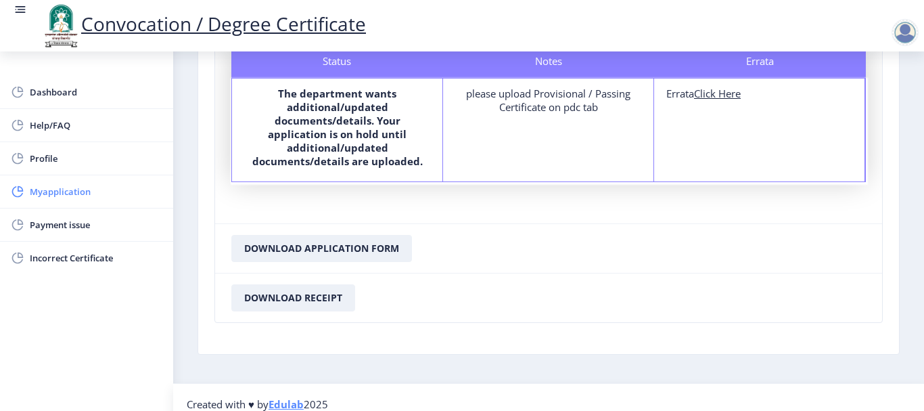
click at [91, 190] on span "Myapplication" at bounding box center [96, 191] width 133 height 16
click at [70, 269] on link "Incorrect Certificate" at bounding box center [86, 258] width 173 height 32
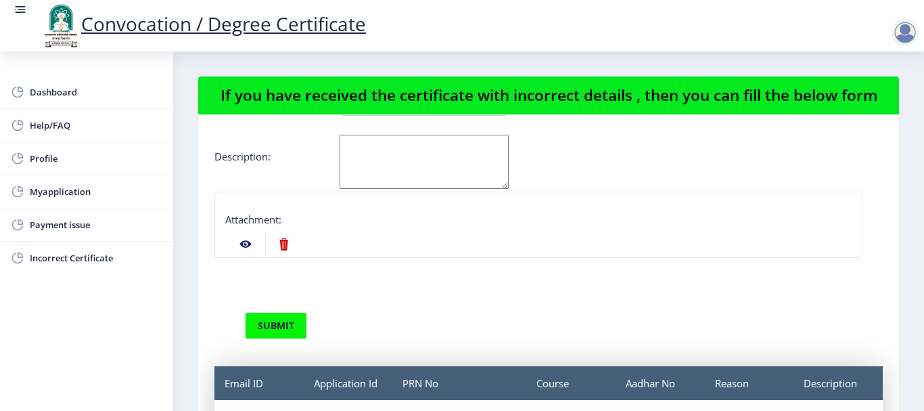
scroll to position [131, 0]
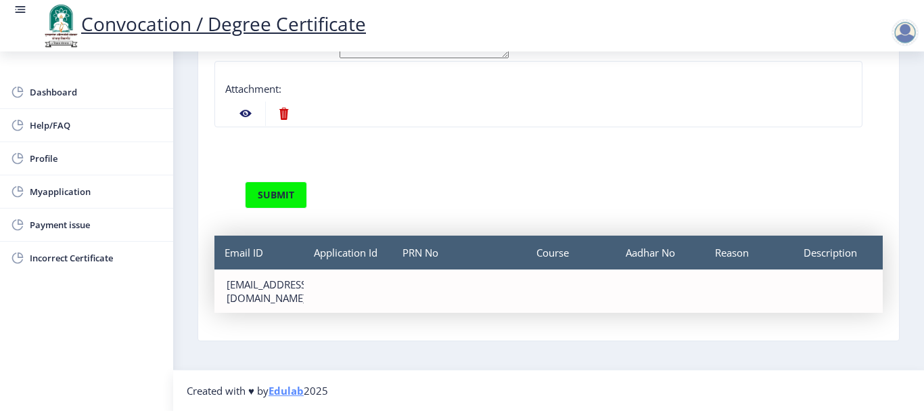
click at [249, 118] on nb-action at bounding box center [245, 114] width 39 height 24
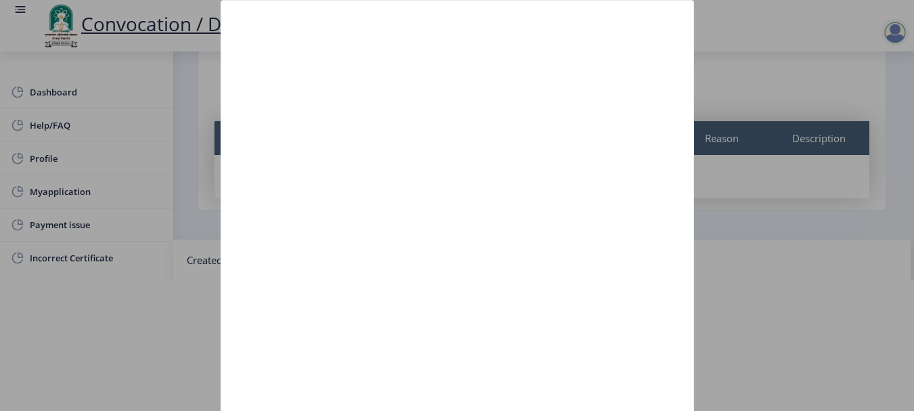
click at [246, 112] on nb-card-body at bounding box center [457, 237] width 472 height 472
click at [43, 286] on div at bounding box center [457, 205] width 914 height 411
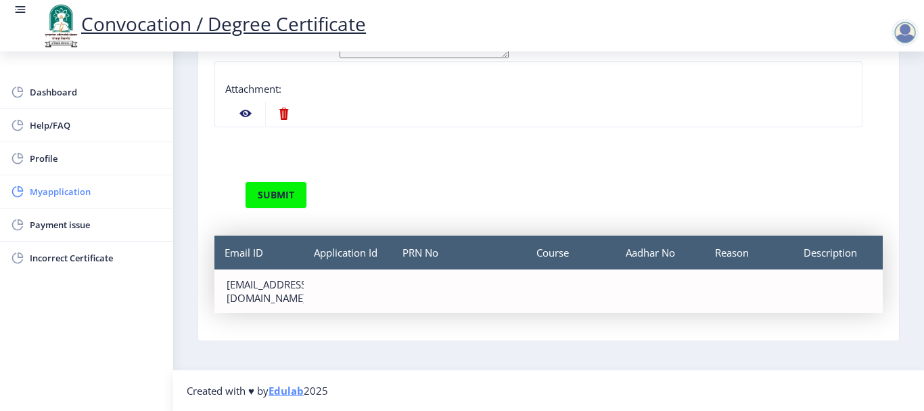
click at [47, 194] on span "Myapplication" at bounding box center [96, 191] width 133 height 16
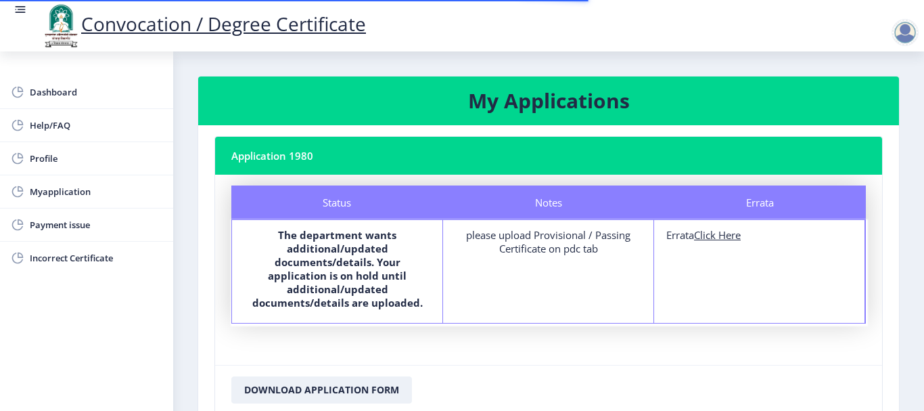
click at [714, 238] on u "Click Here" at bounding box center [717, 235] width 47 height 14
select select
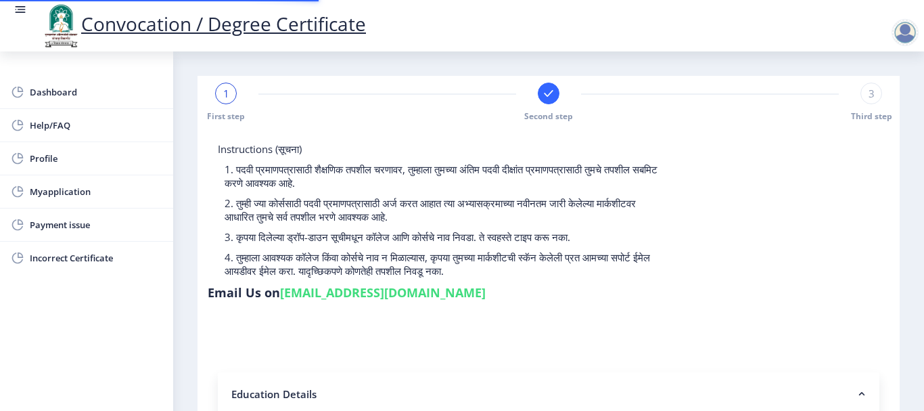
type input "2012032500020393"
select select "Regular"
select select "2015"
select select "March"
select select "SECOND CLASS"
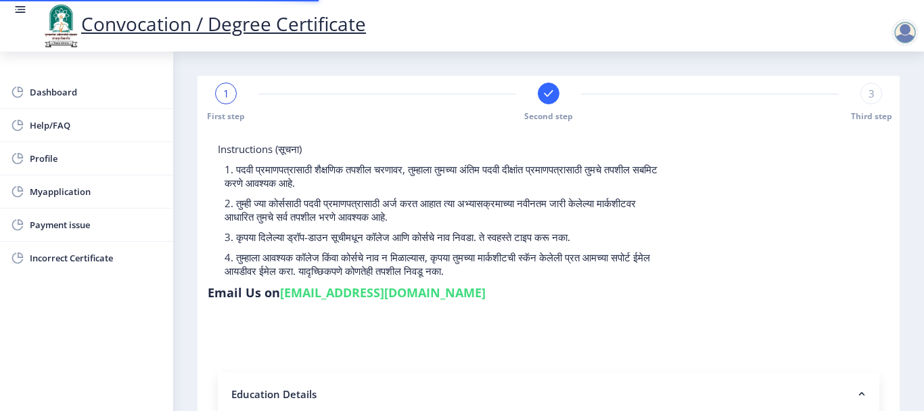
type input "557805"
